Goal: Check status: Check status

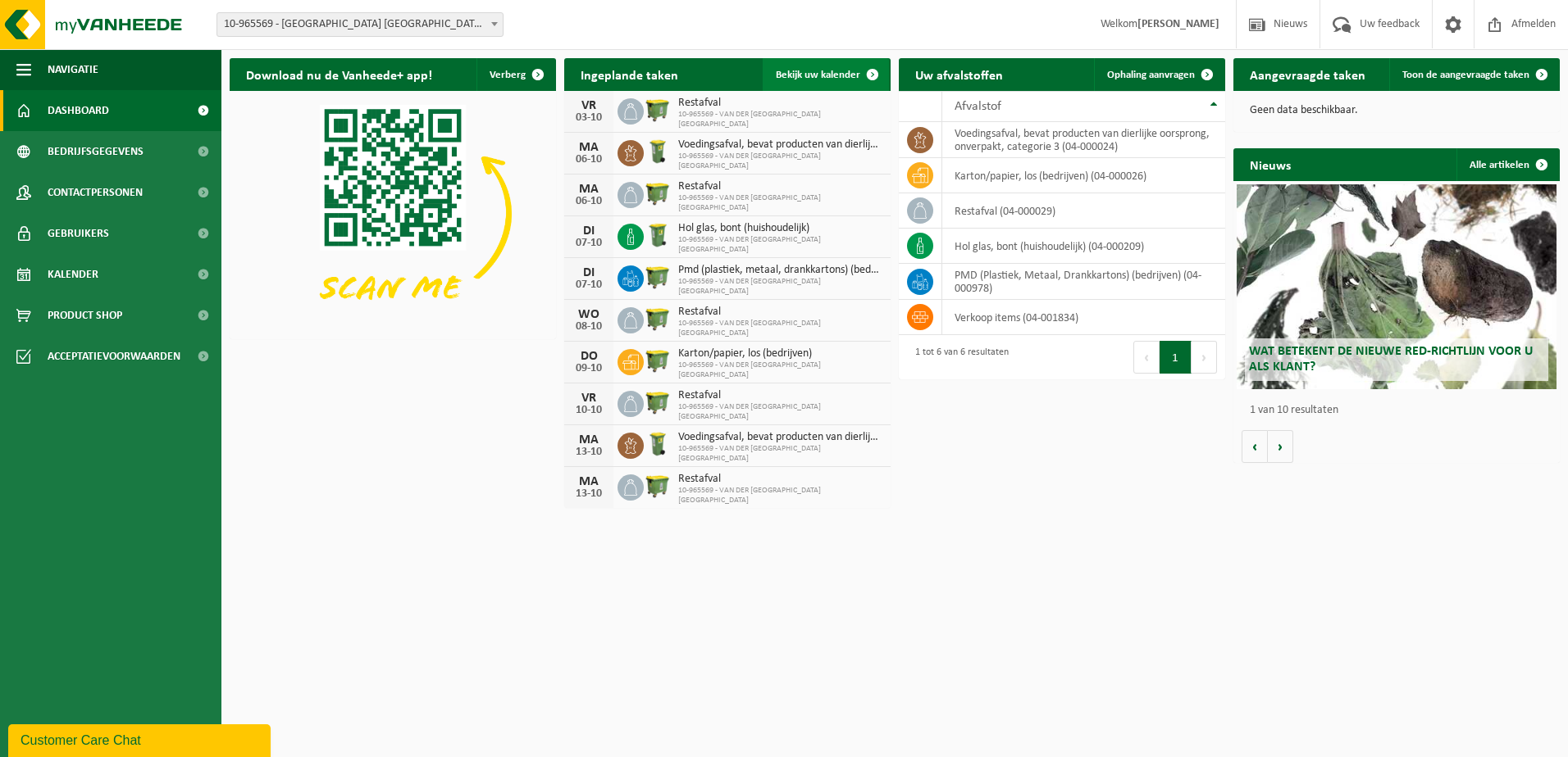
click at [808, 71] on span "Bekijk uw kalender" at bounding box center [818, 74] width 85 height 10
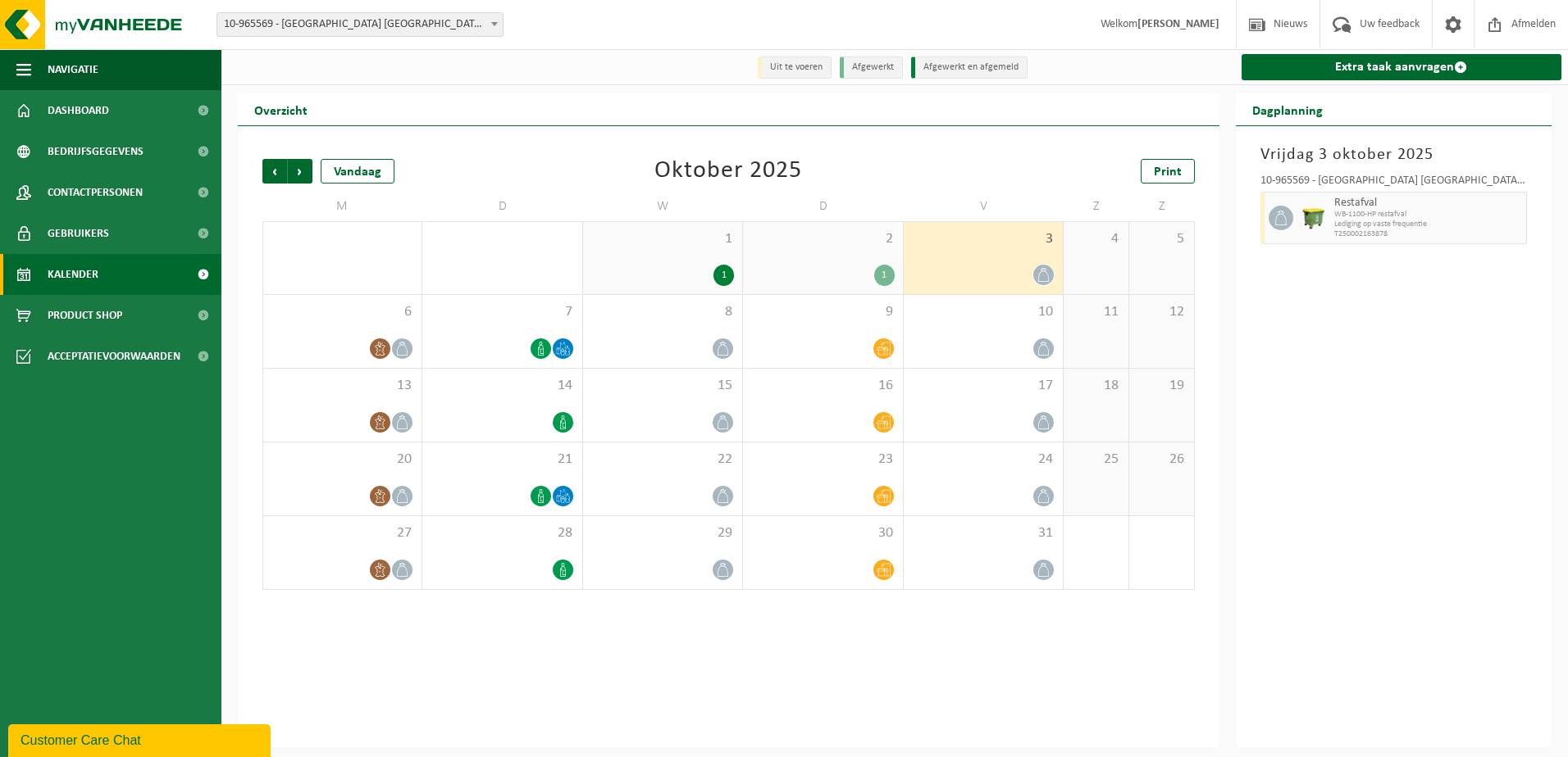
click at [824, 266] on div "1" at bounding box center [822, 276] width 143 height 22
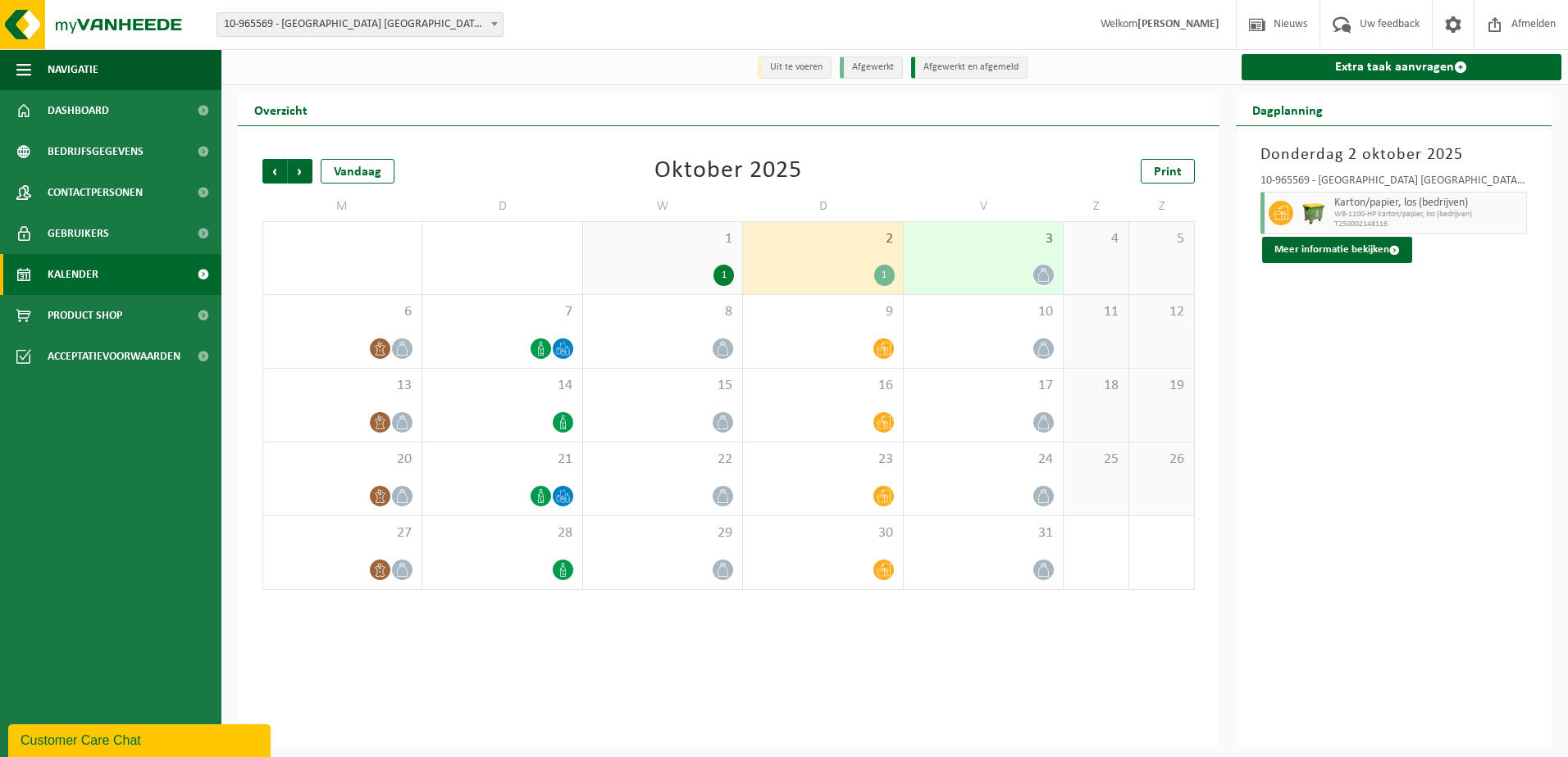
click at [1011, 258] on div "3" at bounding box center [983, 258] width 159 height 72
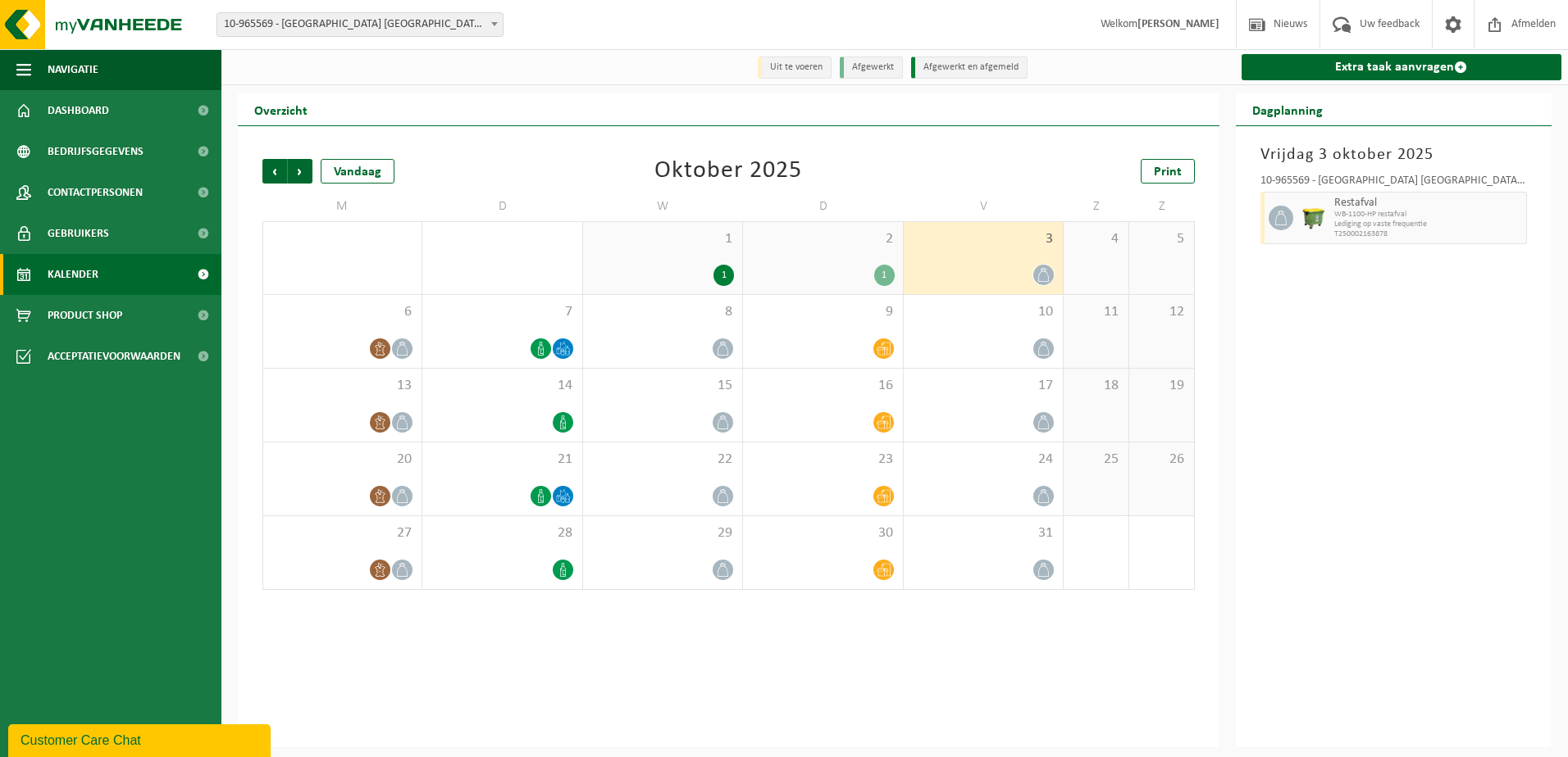
click at [698, 267] on div "1" at bounding box center [663, 276] width 143 height 22
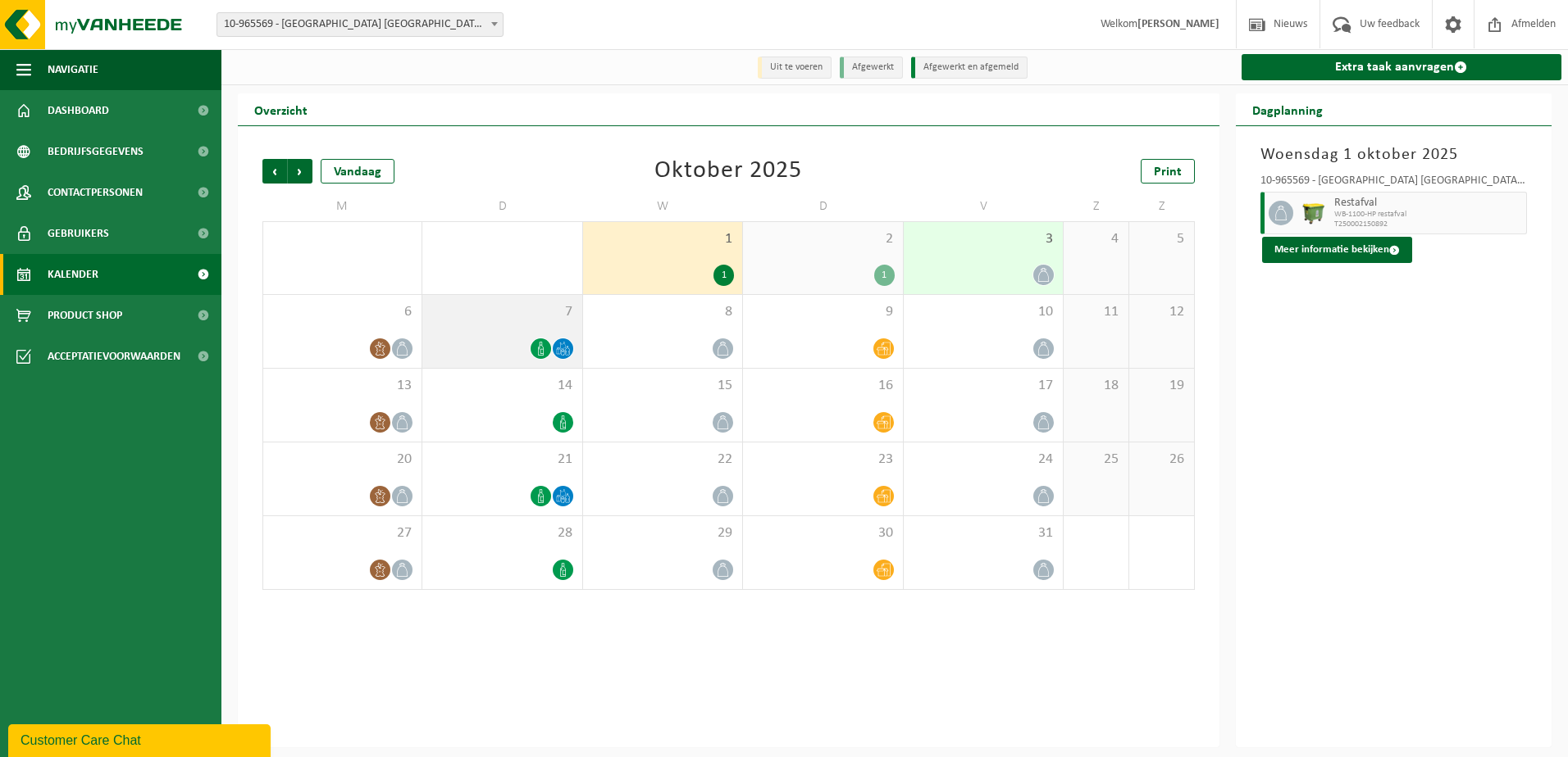
click at [531, 351] on span at bounding box center [541, 349] width 21 height 21
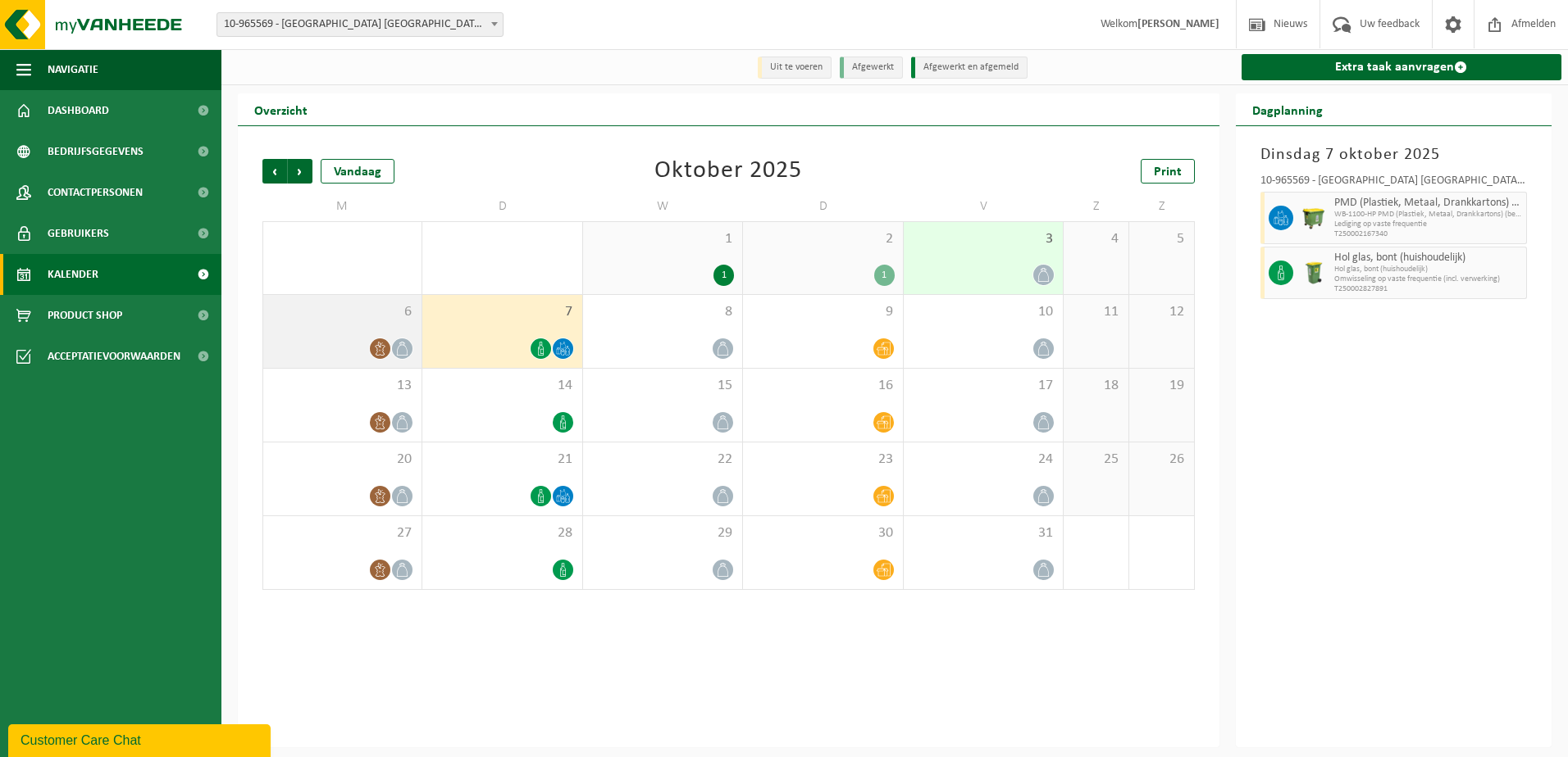
click at [390, 355] on div at bounding box center [342, 349] width 142 height 23
